Goal: Information Seeking & Learning: Learn about a topic

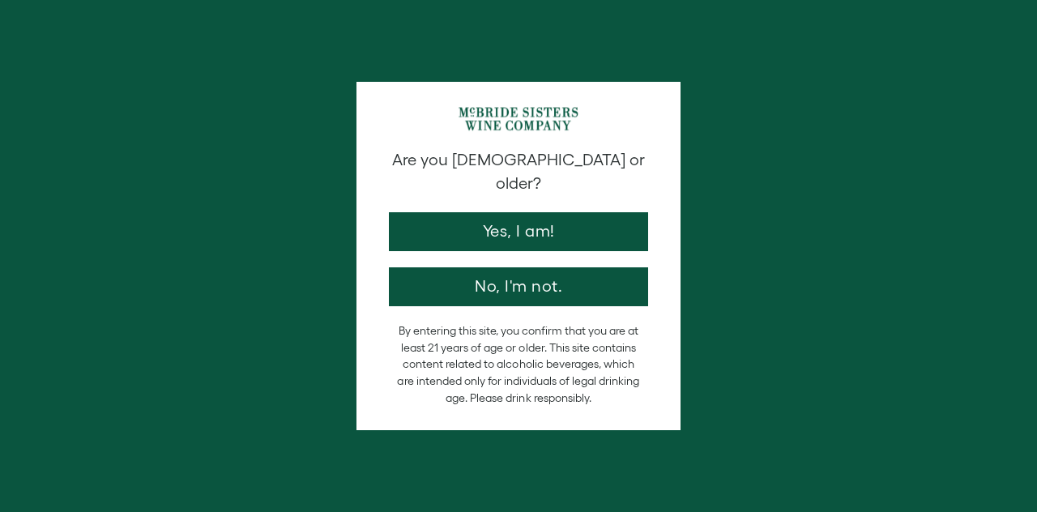
click at [439, 212] on button "Yes, I am!" at bounding box center [518, 231] width 259 height 39
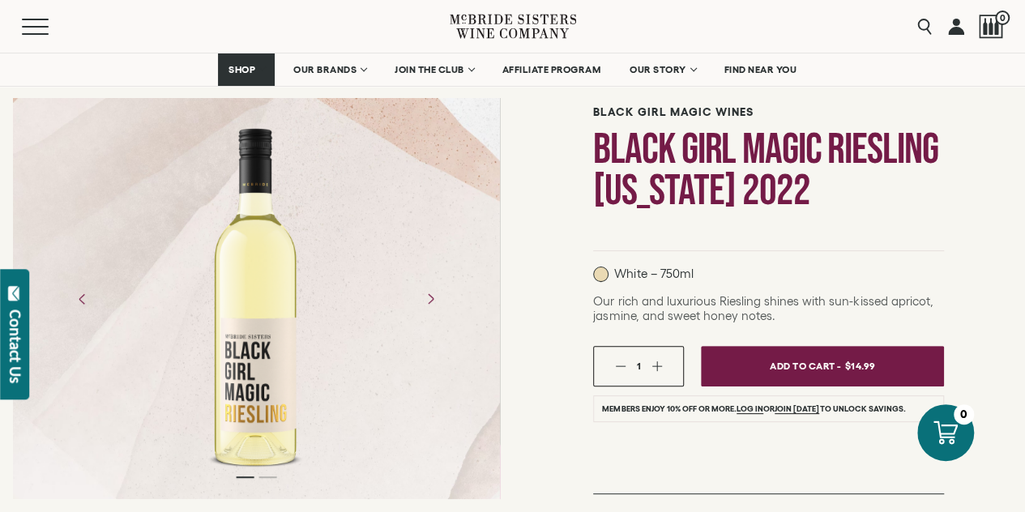
scroll to position [104, 0]
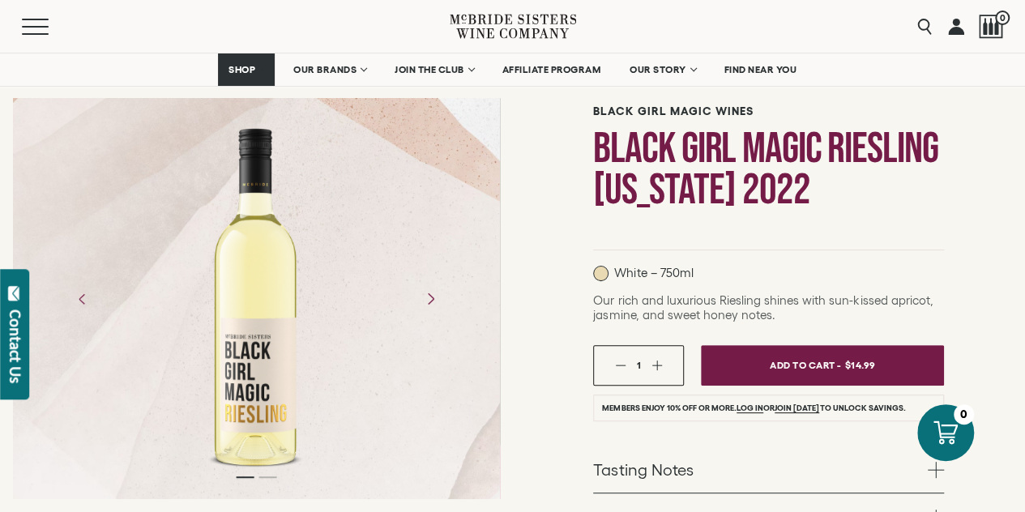
click at [418, 317] on button "Next" at bounding box center [430, 298] width 46 height 46
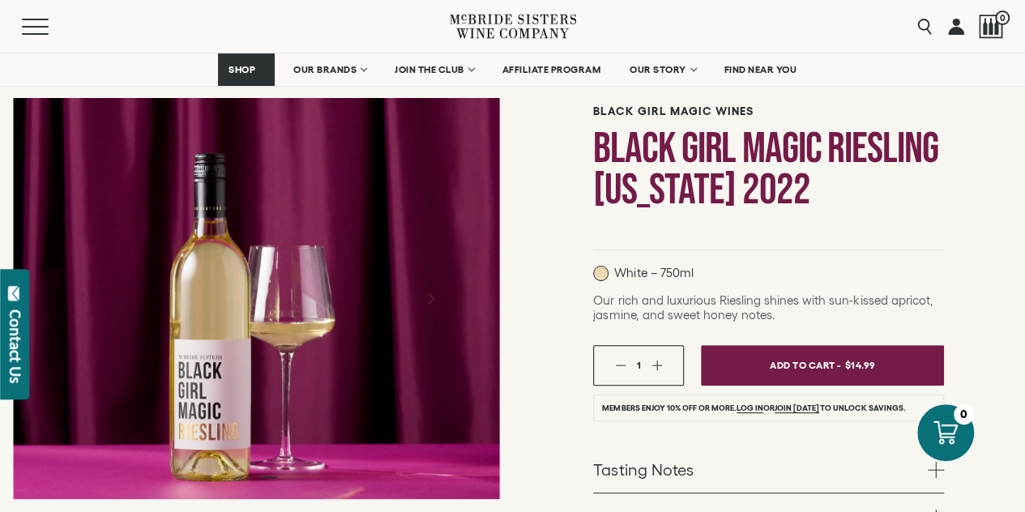
click at [421, 289] on icon "Next" at bounding box center [430, 298] width 28 height 28
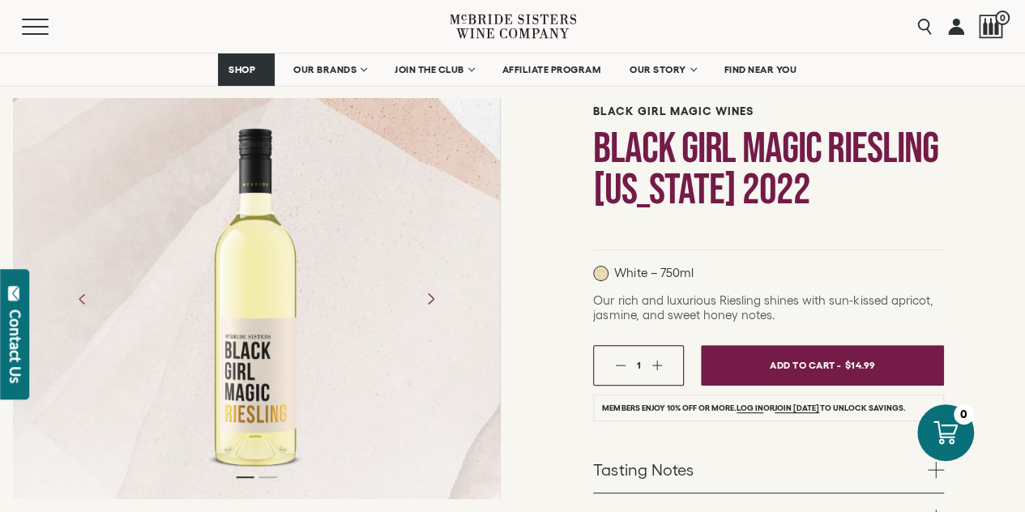
click at [421, 289] on icon "Next" at bounding box center [430, 298] width 28 height 28
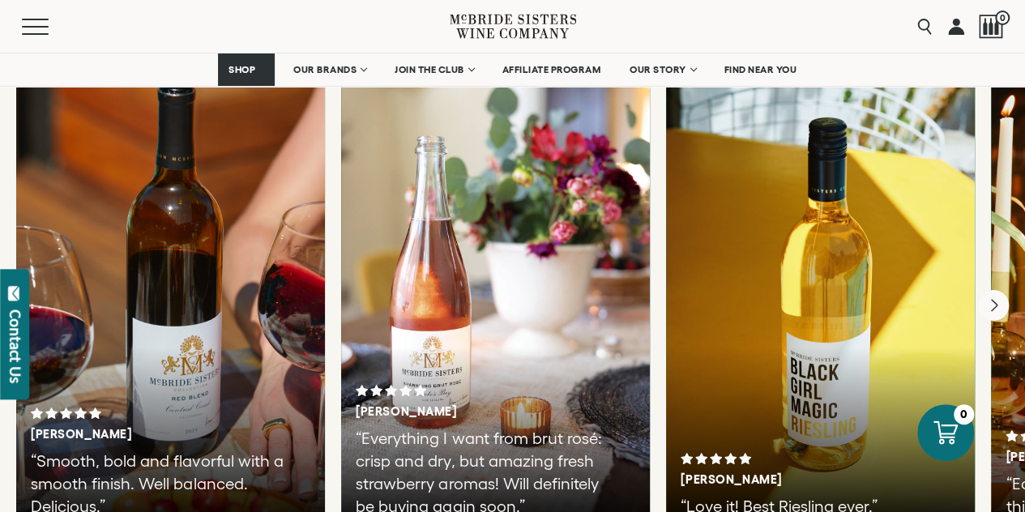
scroll to position [2885, 0]
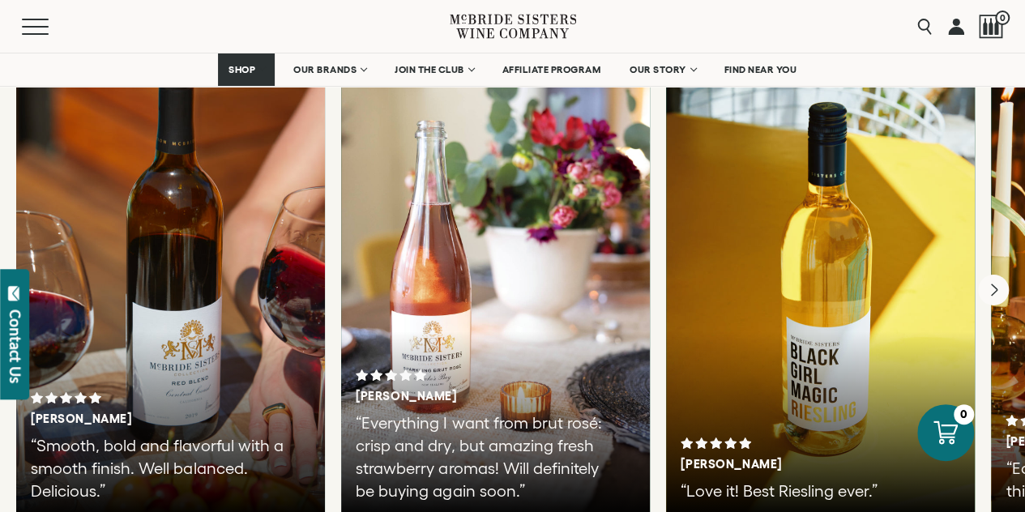
click at [998, 273] on icon "Next" at bounding box center [993, 290] width 34 height 34
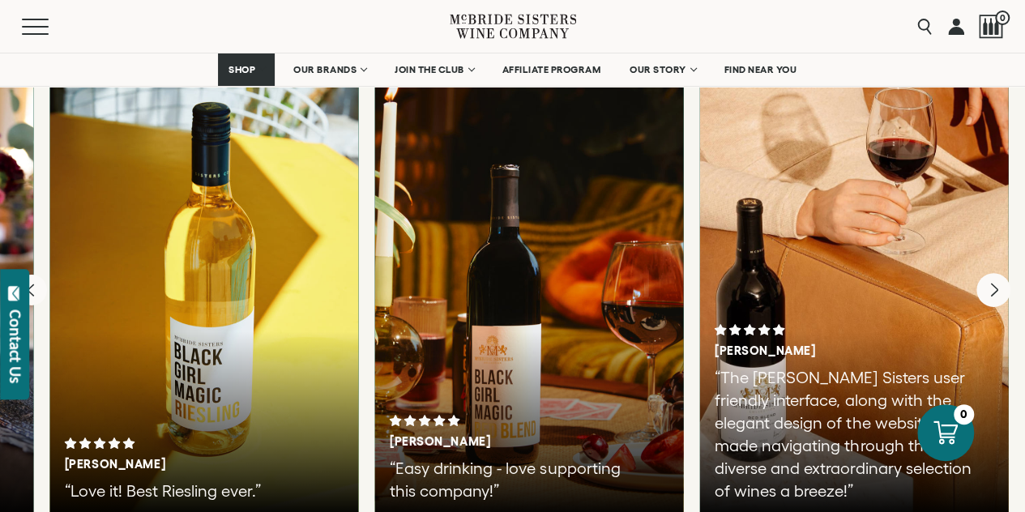
click at [998, 263] on div at bounding box center [854, 275] width 309 height 486
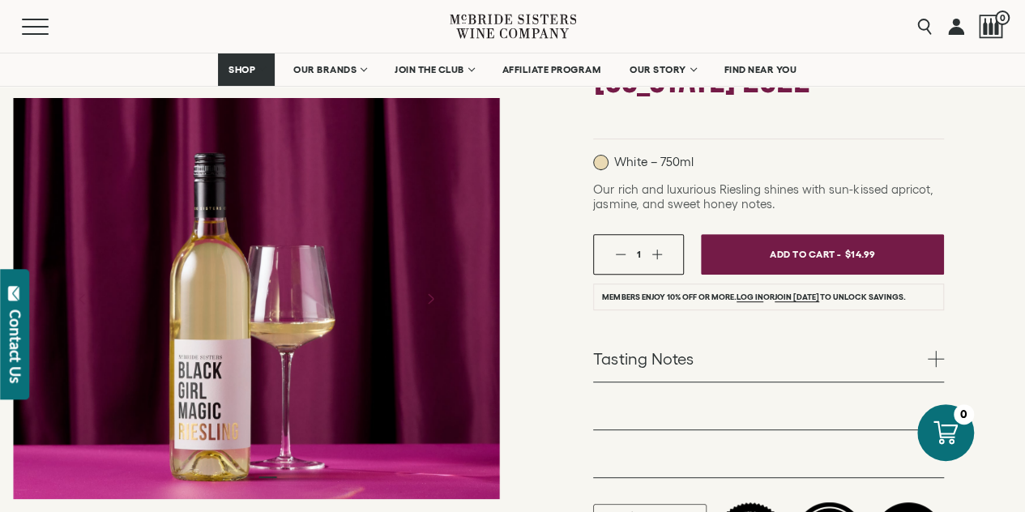
scroll to position [216, 0]
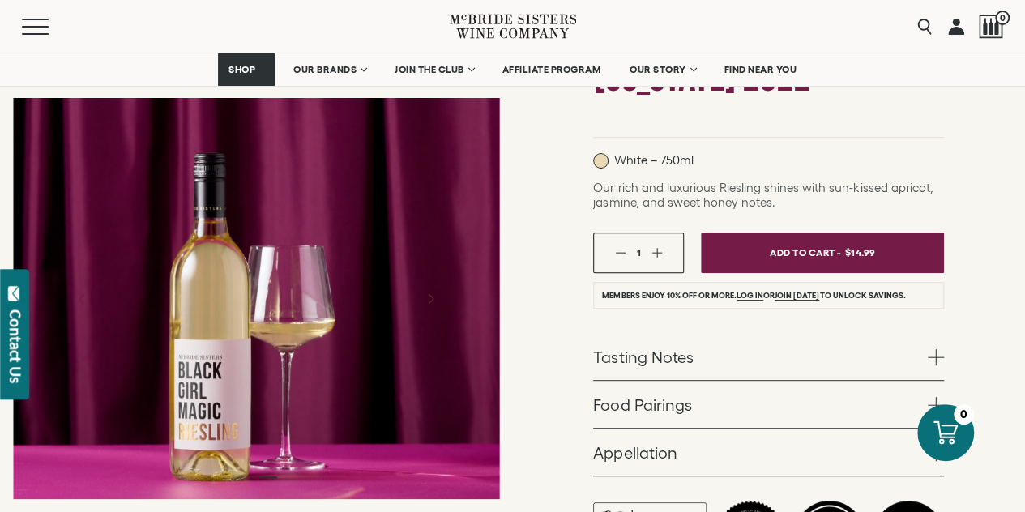
click at [923, 360] on link "Tasting Notes" at bounding box center [768, 356] width 351 height 47
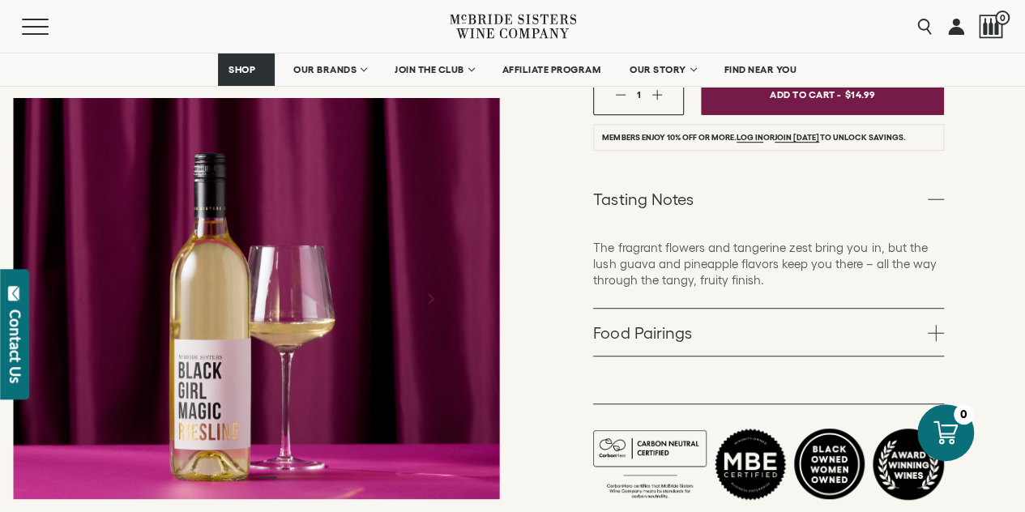
scroll to position [403, 0]
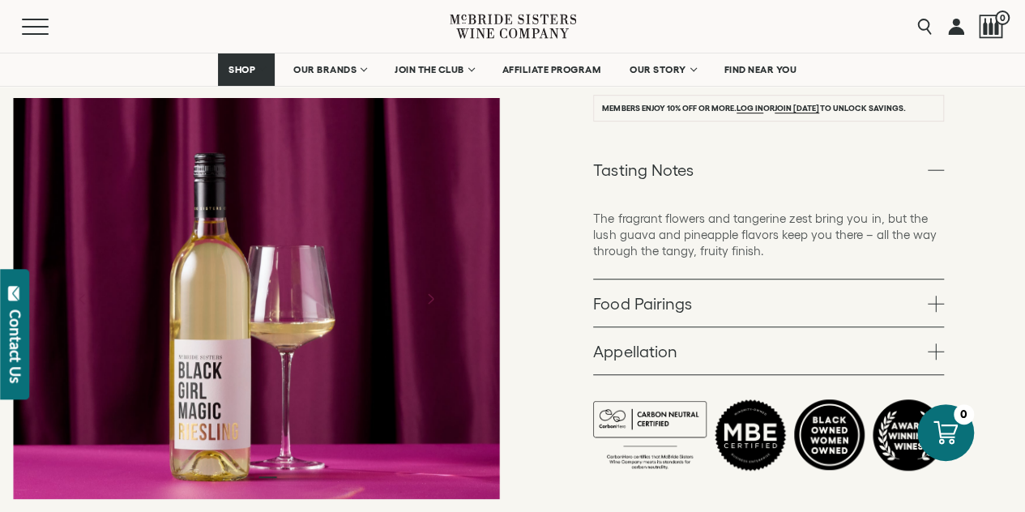
click at [917, 307] on link "Food Pairings" at bounding box center [768, 302] width 351 height 47
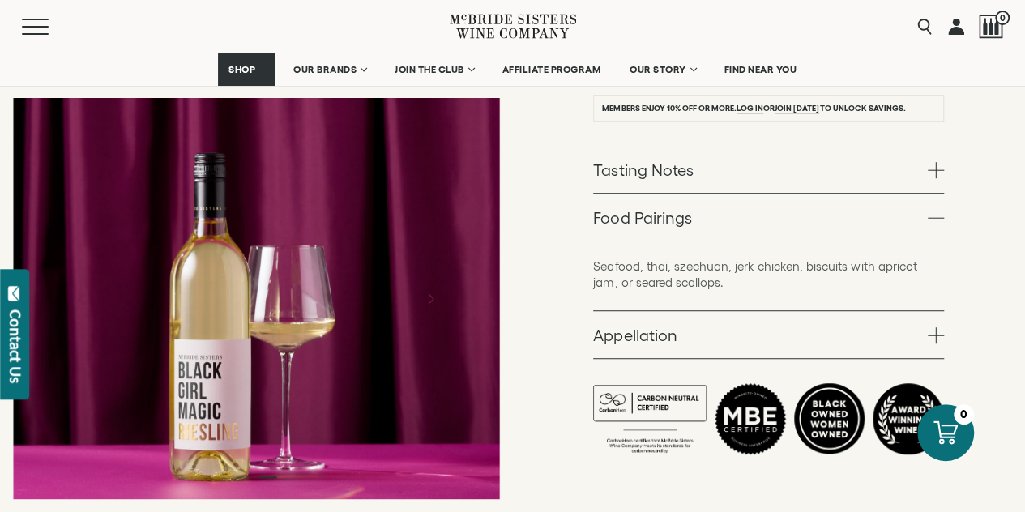
click at [940, 172] on span at bounding box center [935, 170] width 16 height 16
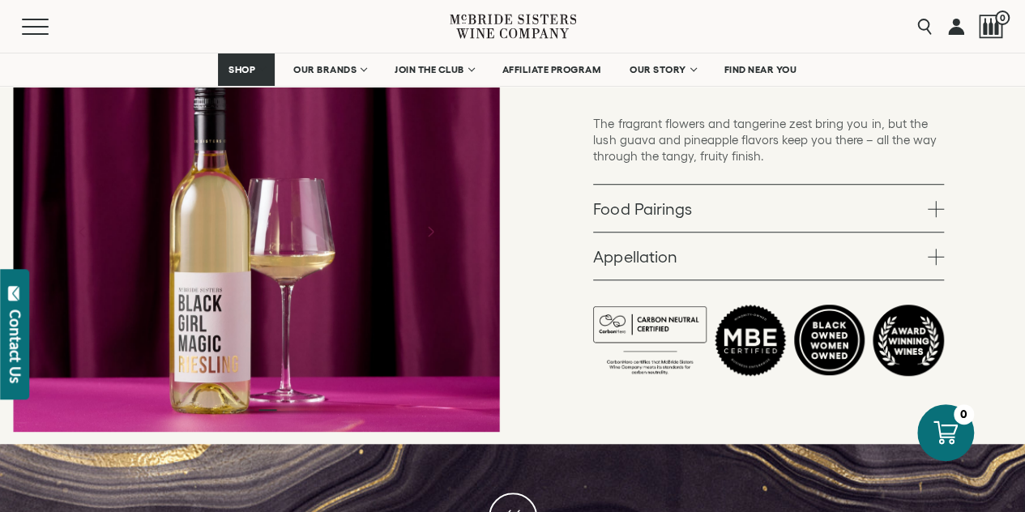
scroll to position [501, 0]
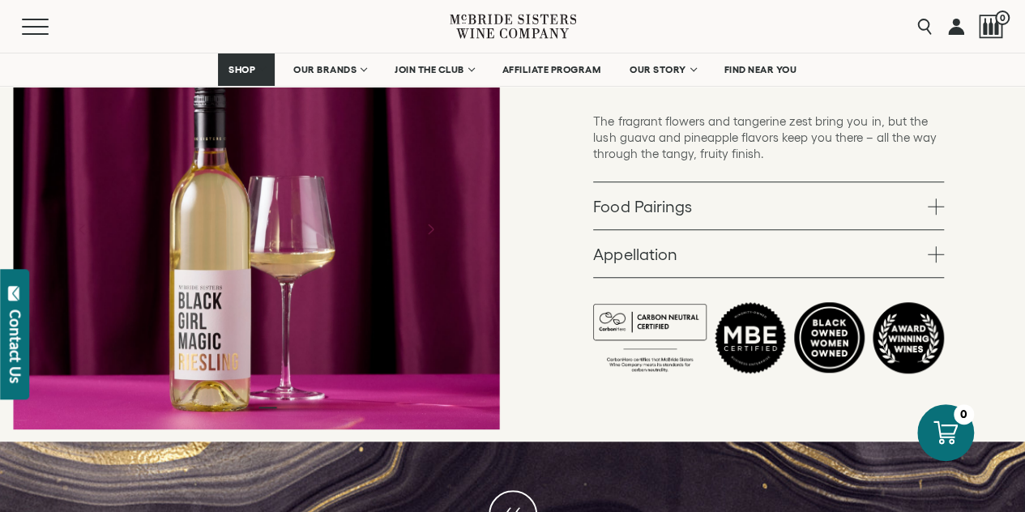
click at [938, 261] on link "Appellation" at bounding box center [768, 253] width 351 height 47
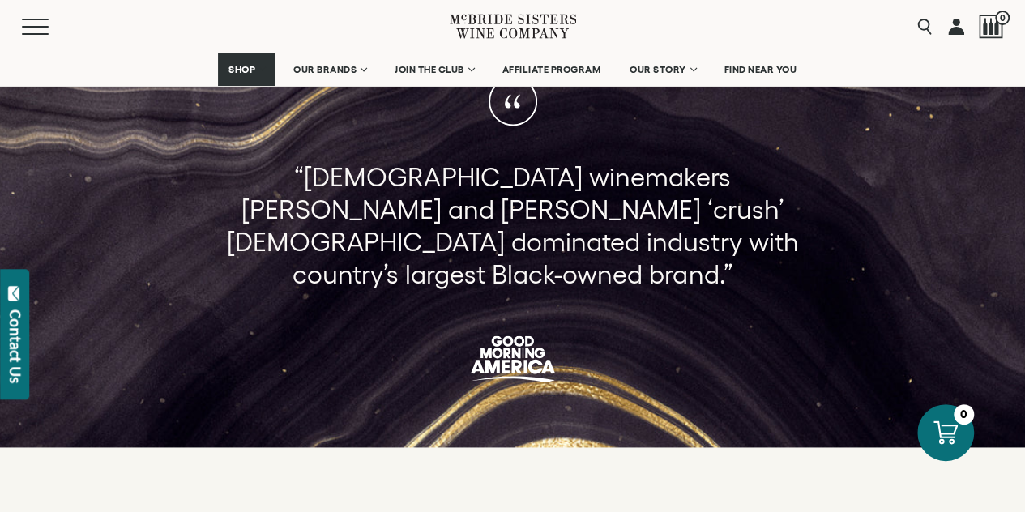
scroll to position [898, 0]
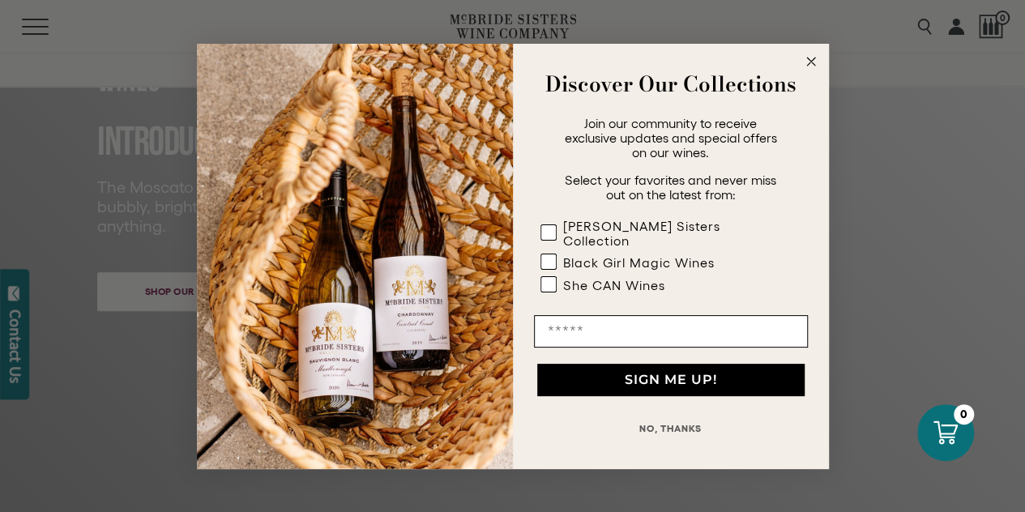
scroll to position [384, 0]
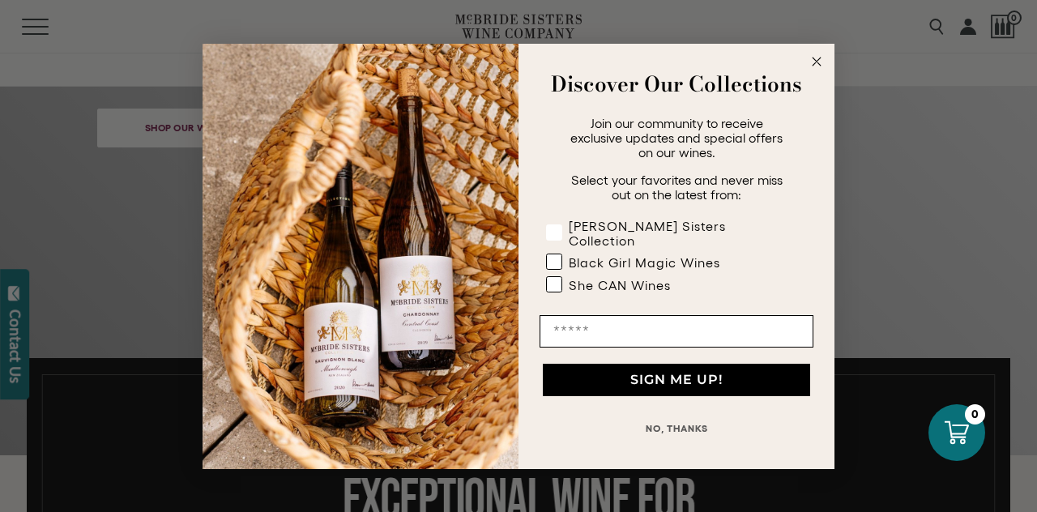
click at [552, 232] on rect "POPUP Form" at bounding box center [554, 231] width 15 height 15
click at [551, 254] on rect "POPUP Form" at bounding box center [554, 261] width 15 height 15
click at [565, 328] on input "Email" at bounding box center [676, 331] width 274 height 32
type input "**"
click at [805, 70] on div "Discover Our Collections" at bounding box center [677, 84] width 284 height 48
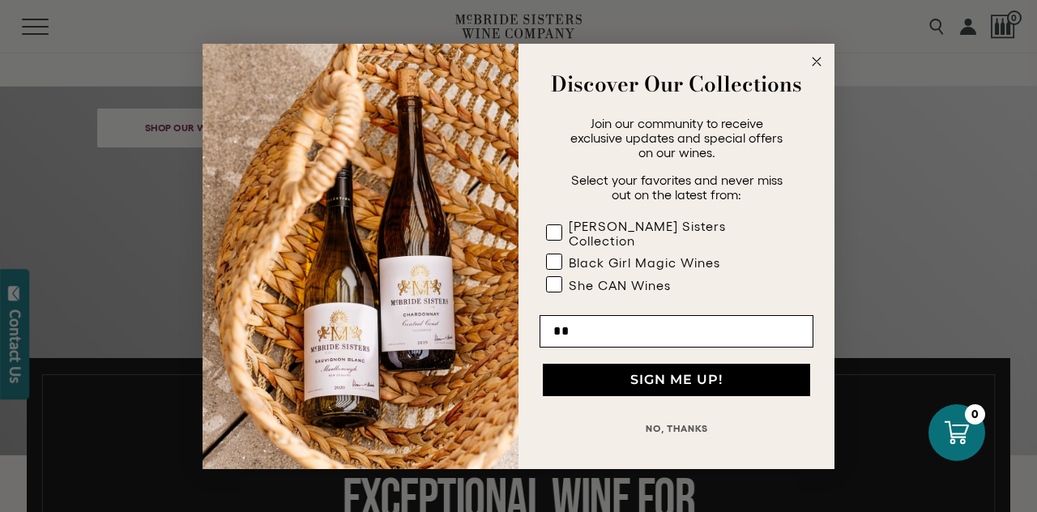
click at [808, 69] on circle "Close dialog" at bounding box center [817, 61] width 19 height 19
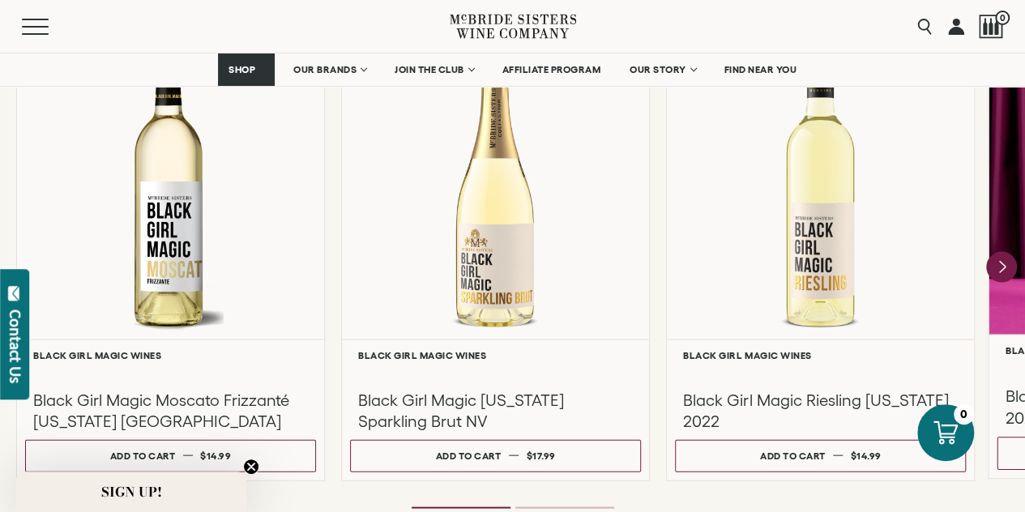
scroll to position [1469, 0]
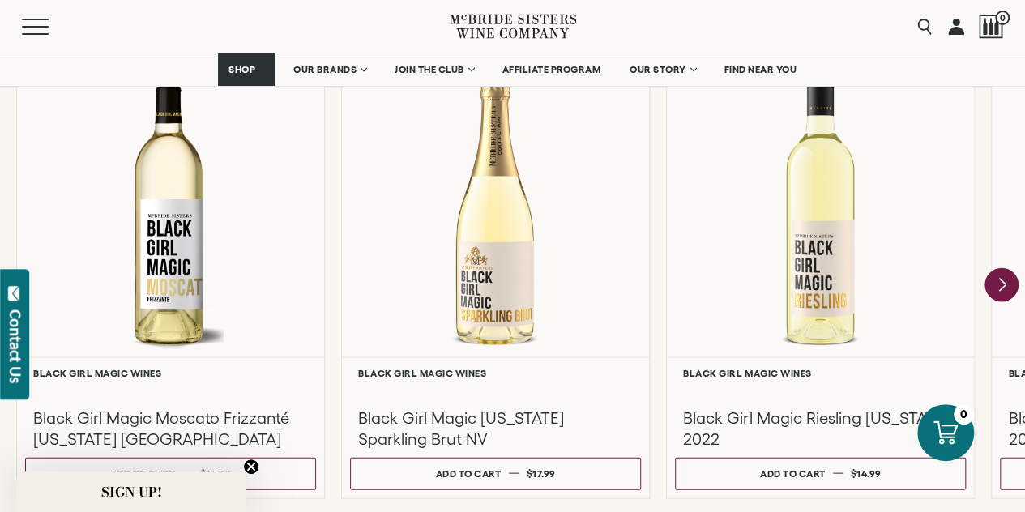
click at [1003, 281] on icon "Next" at bounding box center [1002, 284] width 6 height 13
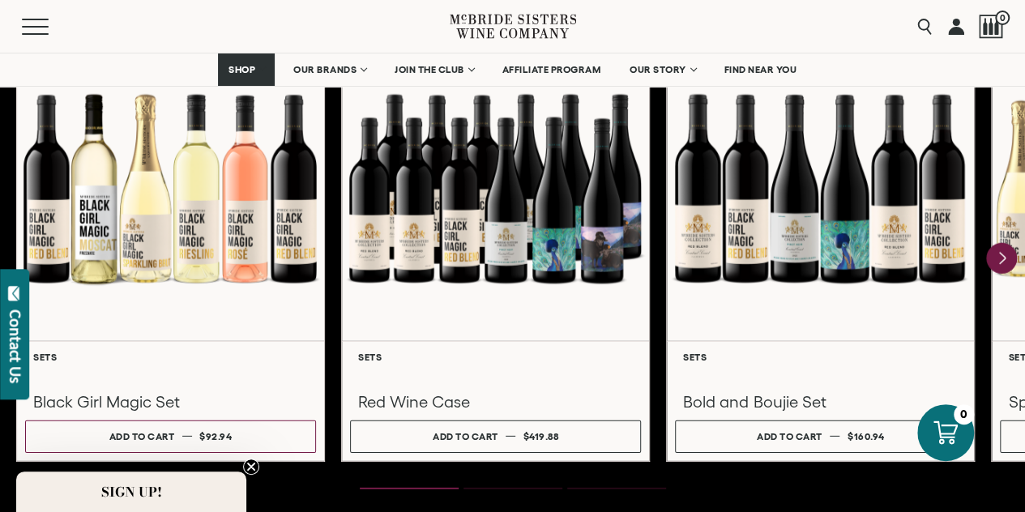
scroll to position [2241, 0]
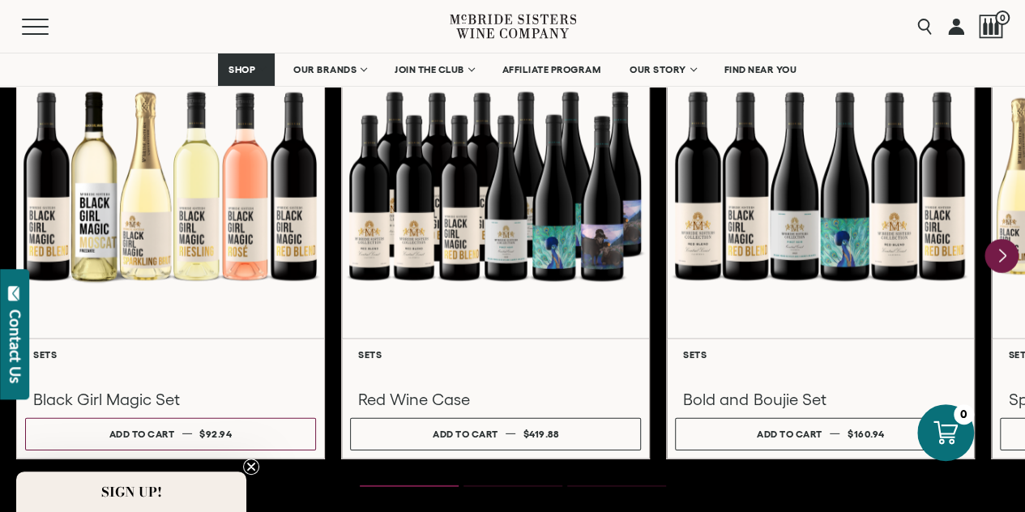
click at [1000, 259] on icon "Next" at bounding box center [1002, 255] width 6 height 13
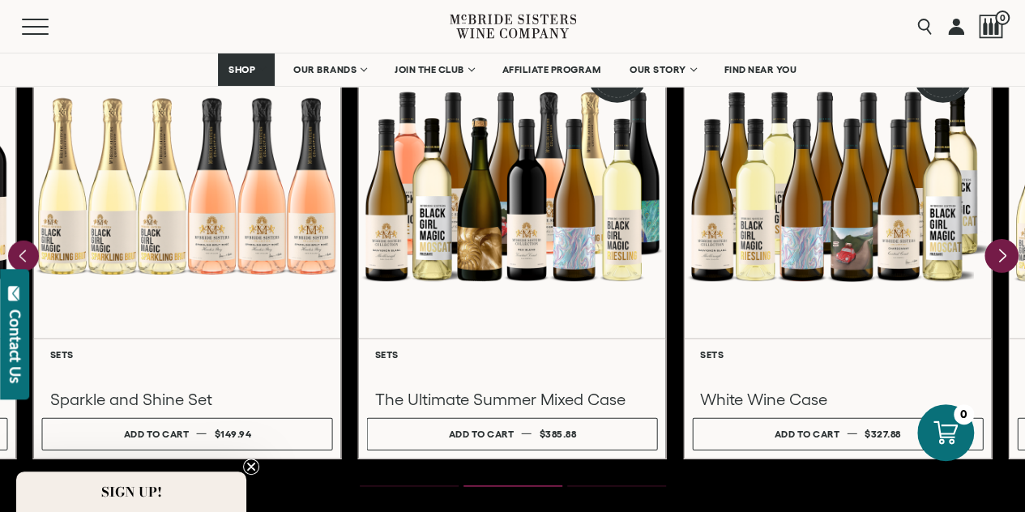
click at [1000, 259] on icon "Next" at bounding box center [1002, 255] width 6 height 13
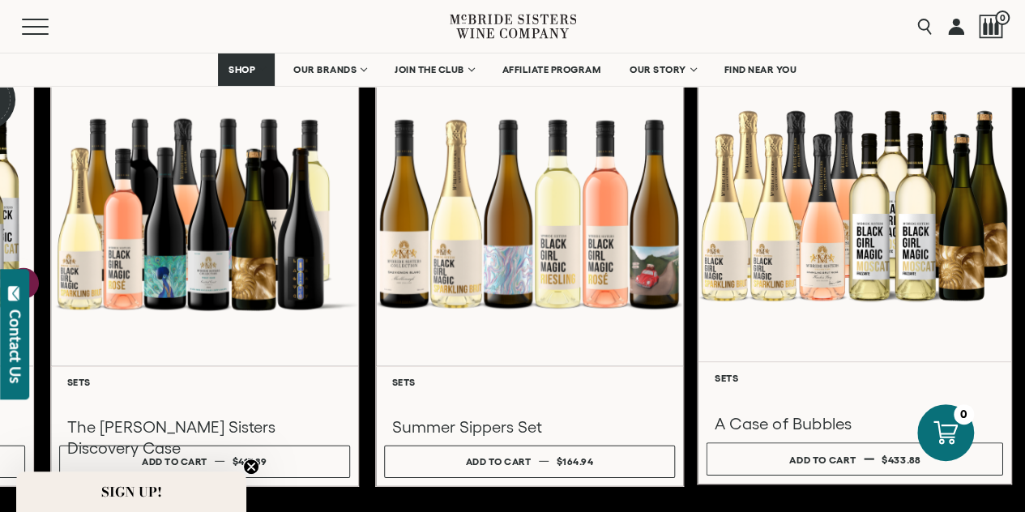
scroll to position [2217, 0]
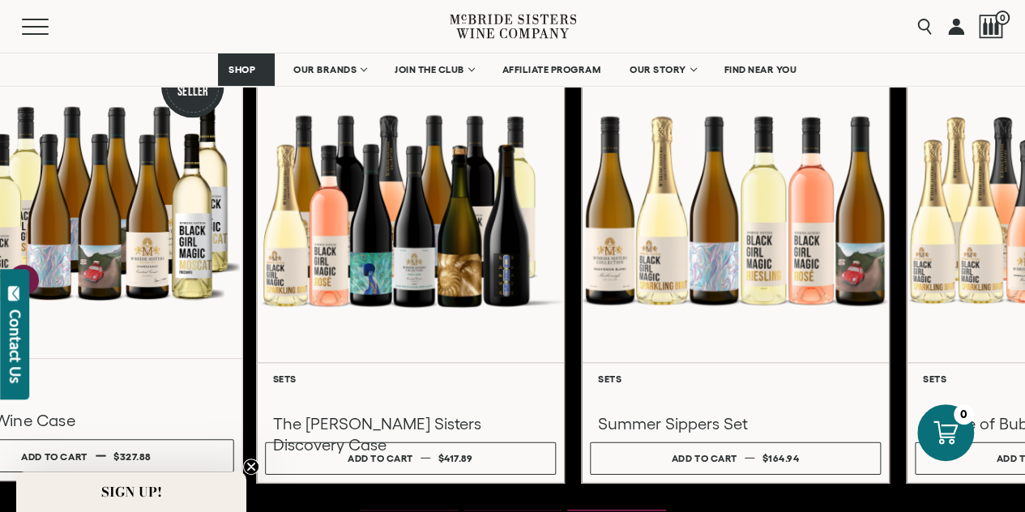
click at [524, 245] on div "**********" at bounding box center [512, 266] width 1025 height 436
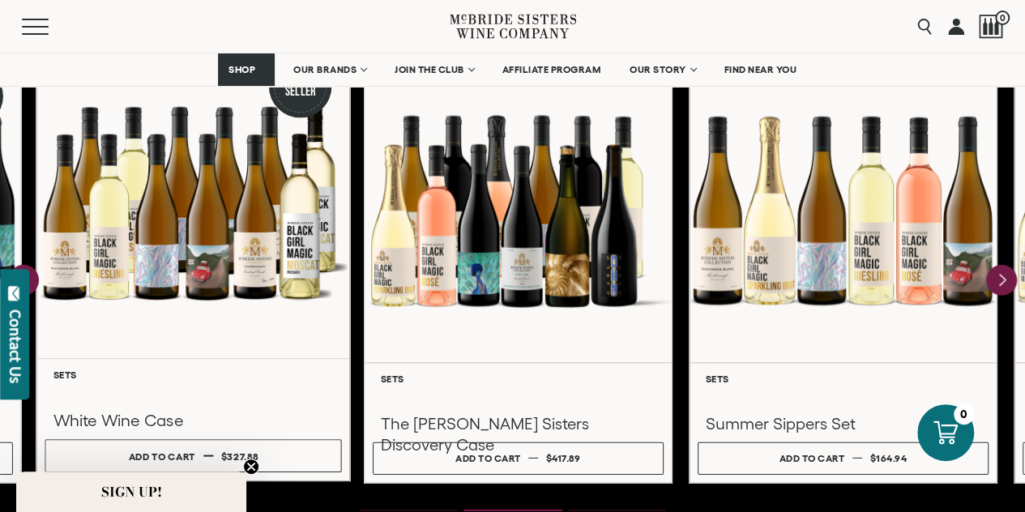
click at [156, 350] on div at bounding box center [192, 202] width 313 height 312
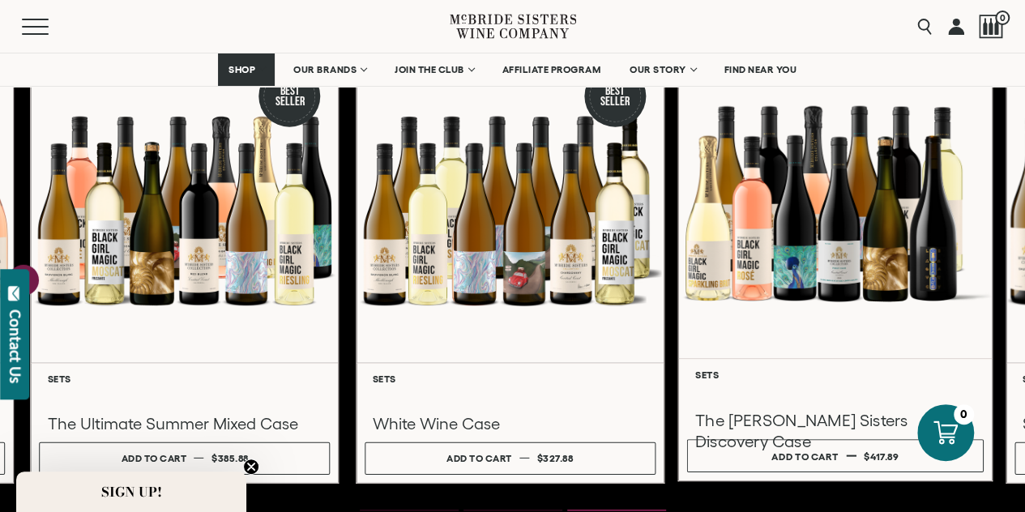
click at [736, 211] on div at bounding box center [834, 202] width 313 height 312
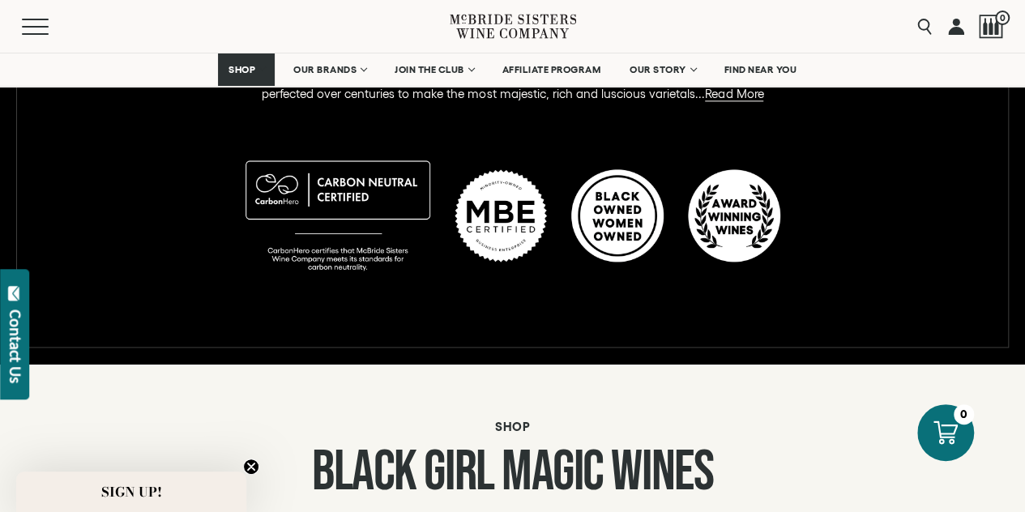
scroll to position [953, 0]
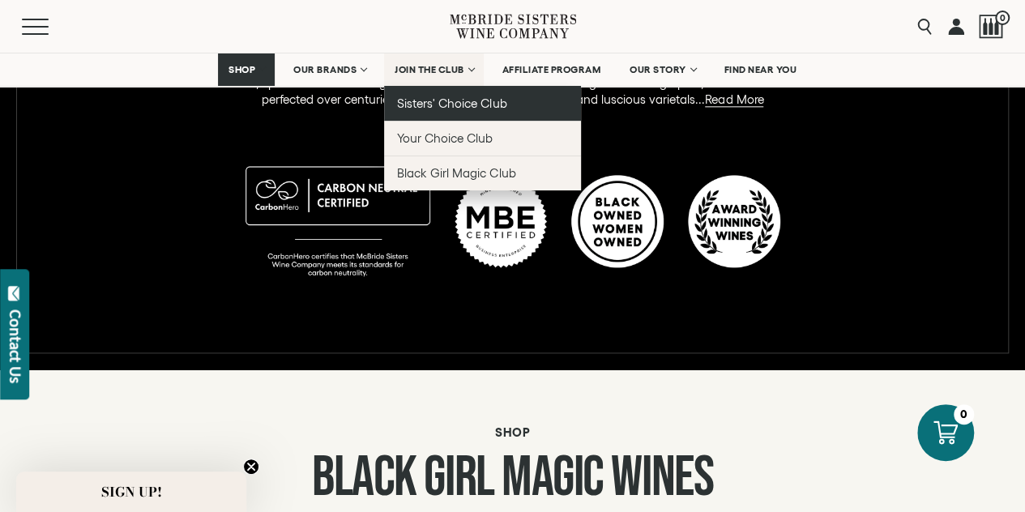
click at [450, 101] on span "Sisters' Choice Club" at bounding box center [451, 103] width 109 height 14
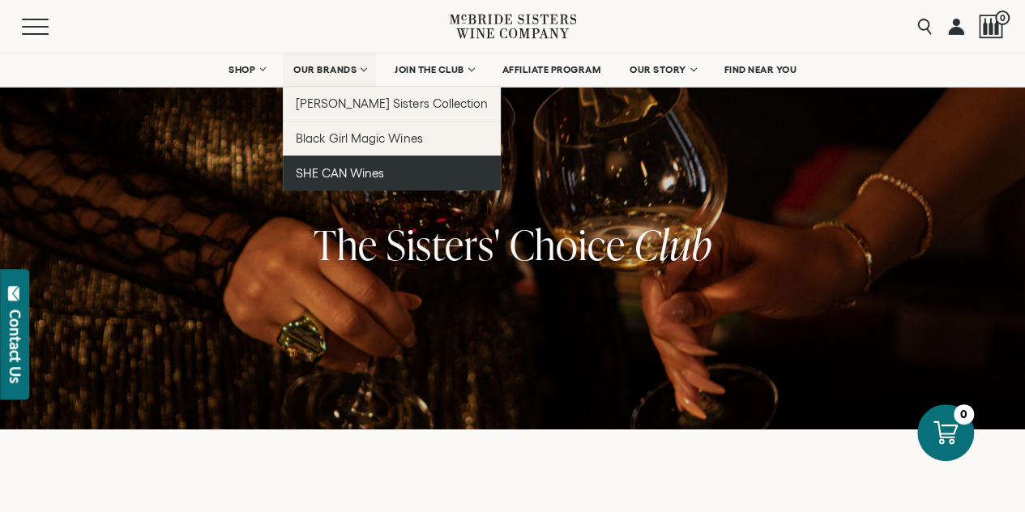
click at [352, 166] on span "SHE CAN Wines" at bounding box center [340, 173] width 88 height 14
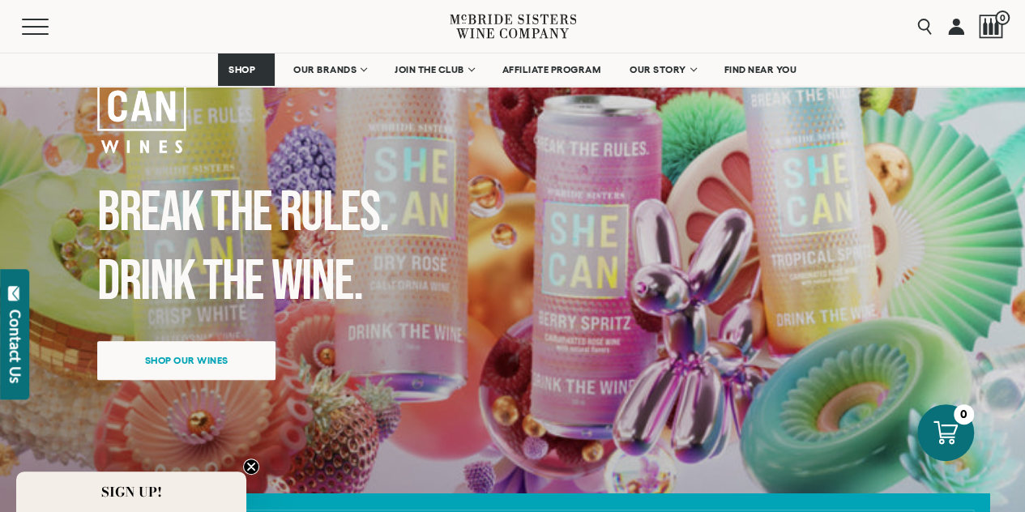
scroll to position [174, 0]
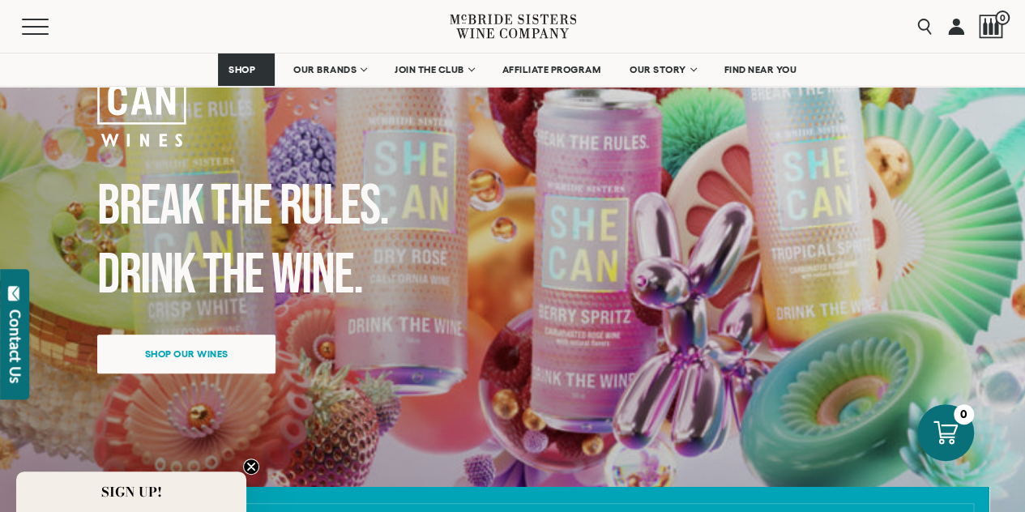
click at [352, 166] on div "Break the Rules. Drink the Wine. Shop our wines" at bounding box center [486, 218] width 778 height 390
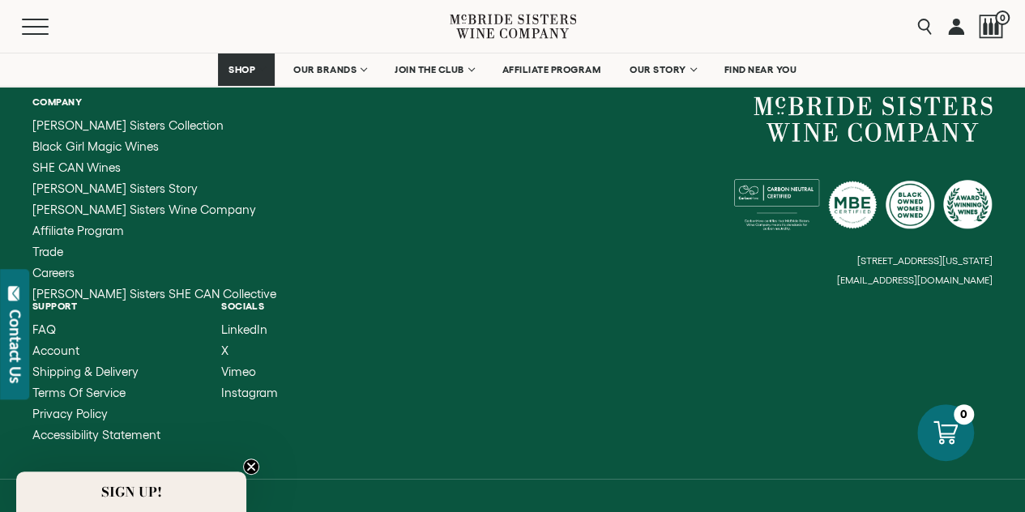
scroll to position [3664, 0]
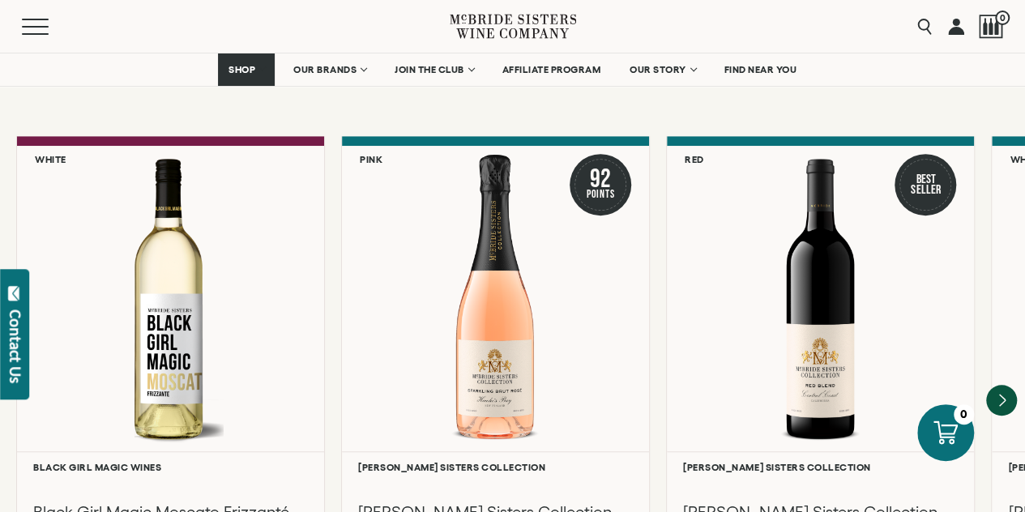
scroll to position [3519, 0]
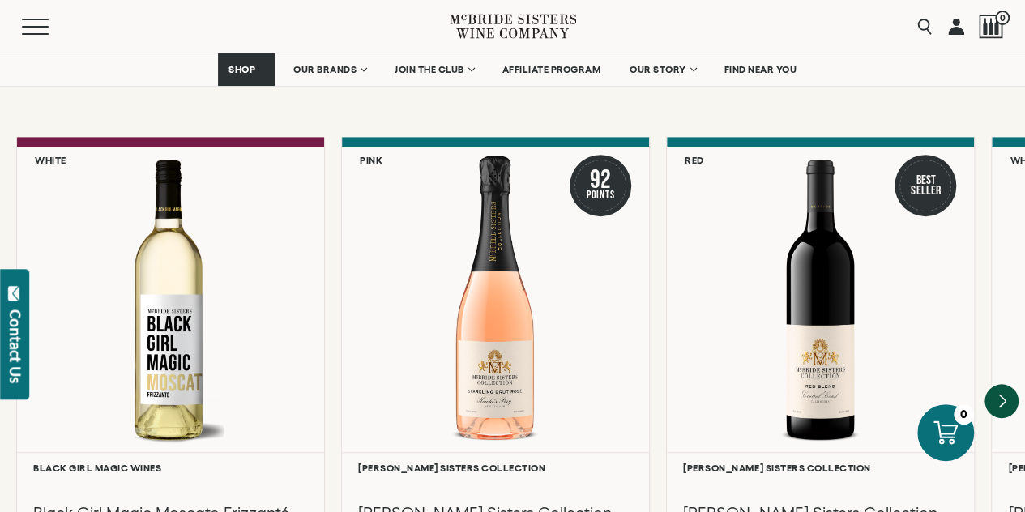
click at [1002, 386] on icon "Next" at bounding box center [1001, 402] width 34 height 34
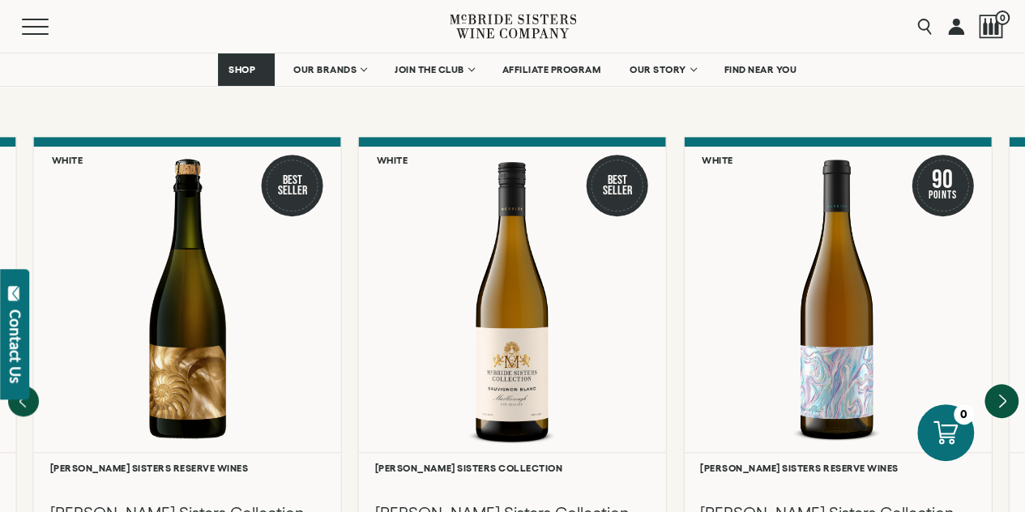
click at [1002, 386] on icon "Next" at bounding box center [1001, 402] width 34 height 34
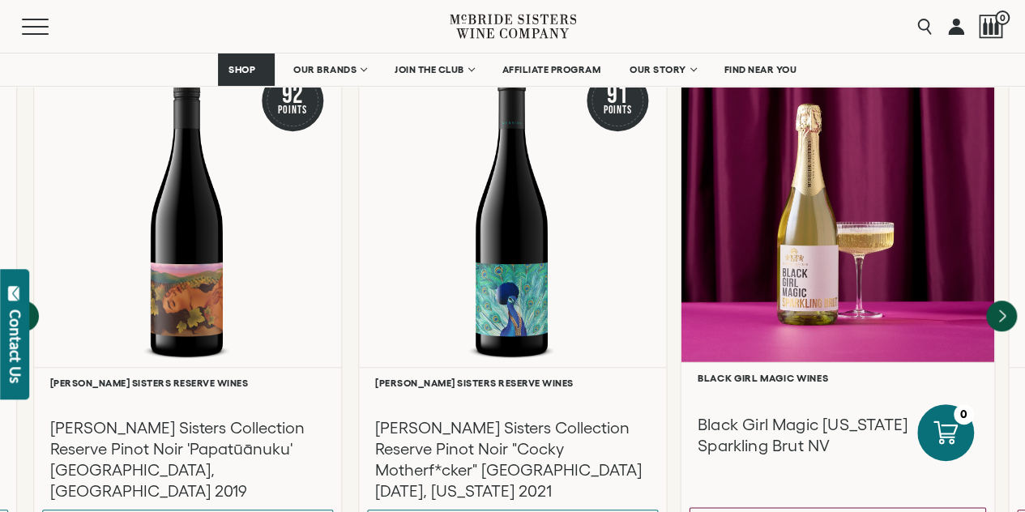
scroll to position [3605, 0]
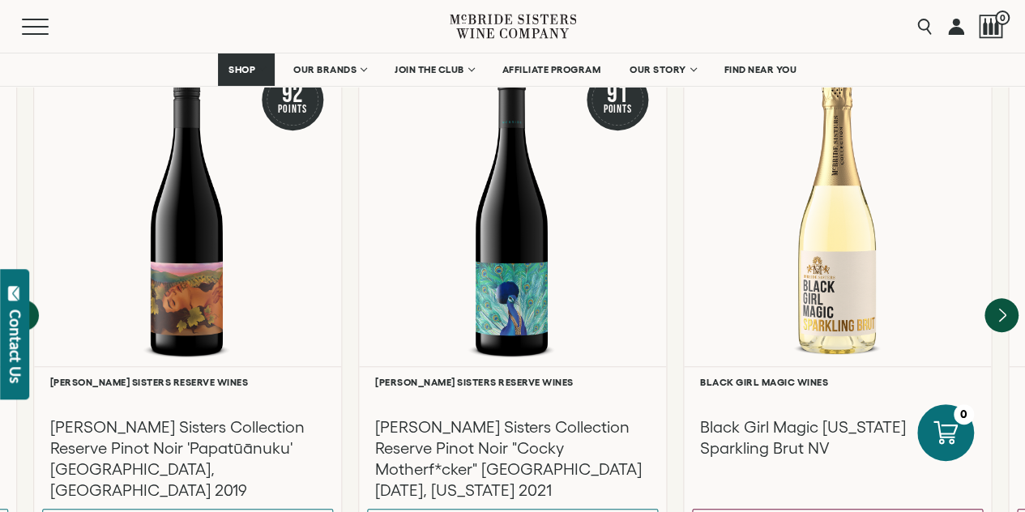
click at [1006, 299] on icon "Next" at bounding box center [1001, 316] width 34 height 34
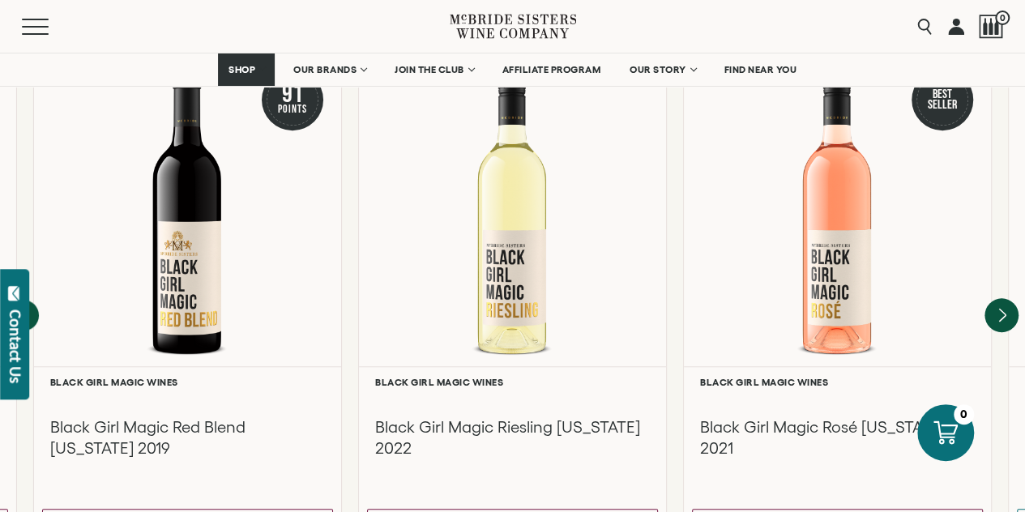
click at [1006, 299] on icon "Next" at bounding box center [1001, 316] width 34 height 34
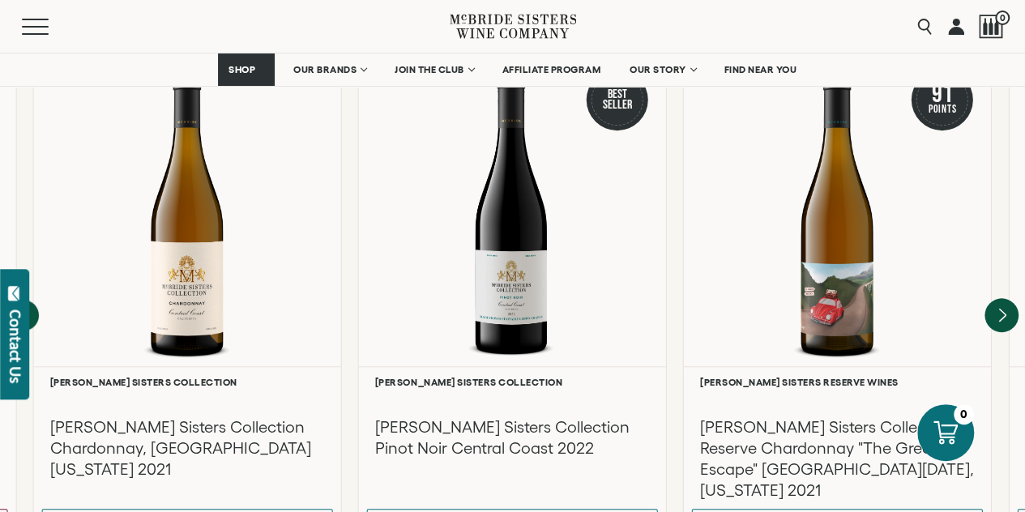
click at [1006, 299] on icon "Next" at bounding box center [1001, 316] width 34 height 34
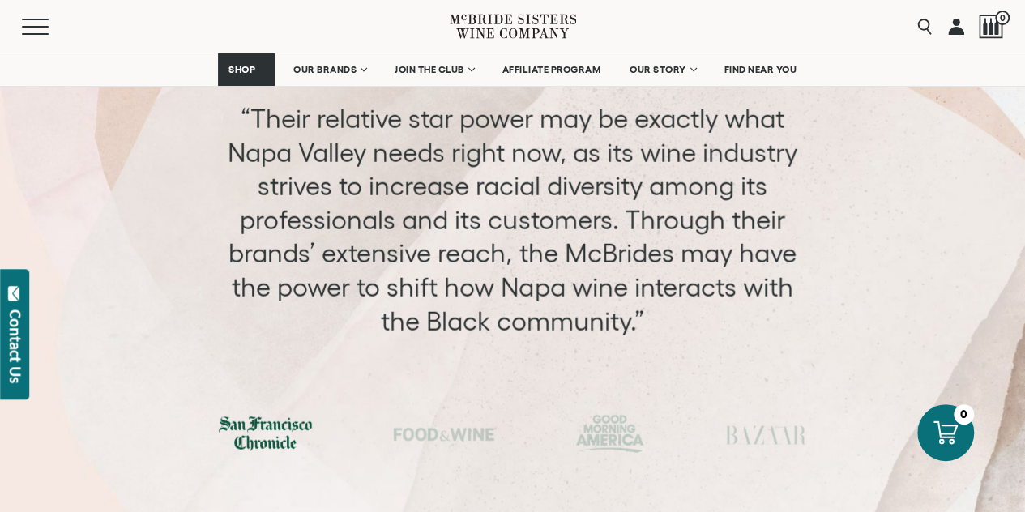
scroll to position [5422, 0]
